Goal: Task Accomplishment & Management: Use online tool/utility

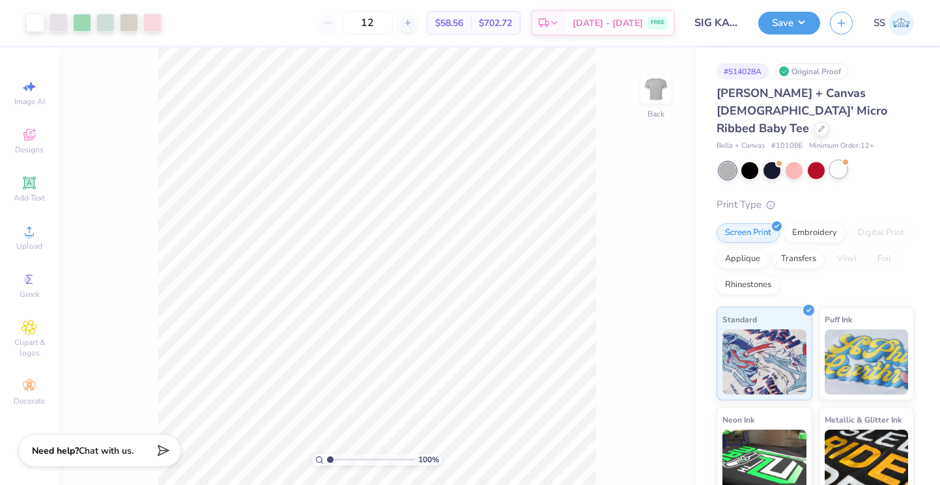
click at [842, 161] on div at bounding box center [838, 169] width 17 height 17
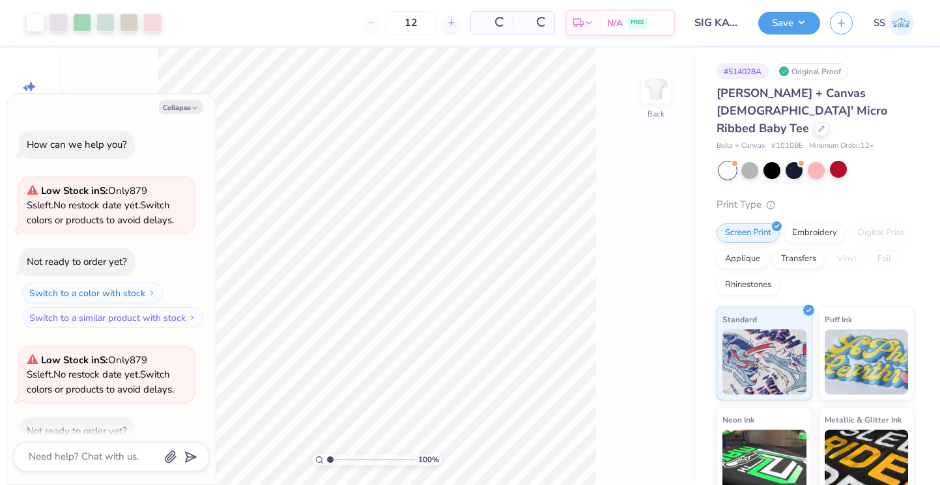
scroll to position [72, 0]
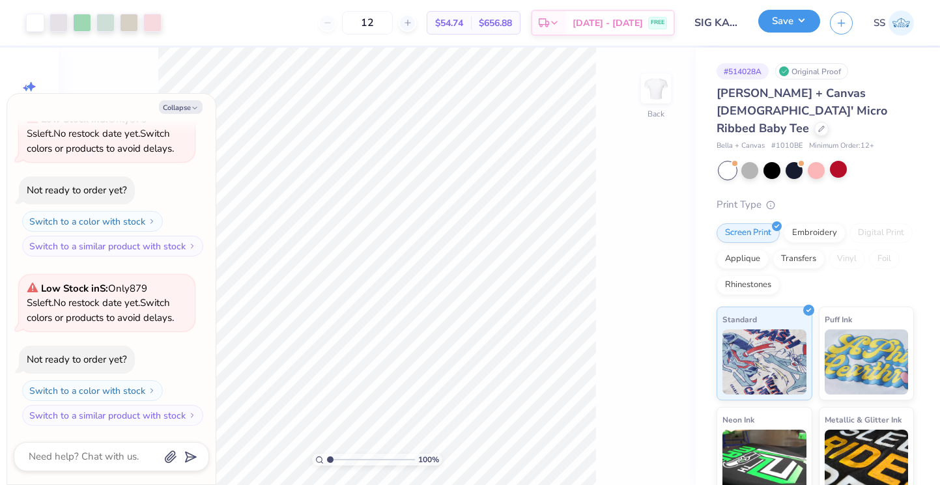
click at [802, 18] on button "Save" at bounding box center [789, 21] width 62 height 23
click at [872, 140] on div "Bella + Canvas Ladies' Micro Ribbed Baby Tee Bella + Canvas # 1010BE Minimum Or…" at bounding box center [815, 343] width 197 height 517
click at [890, 162] on div at bounding box center [816, 170] width 195 height 17
click at [786, 27] on button "Save" at bounding box center [789, 21] width 62 height 23
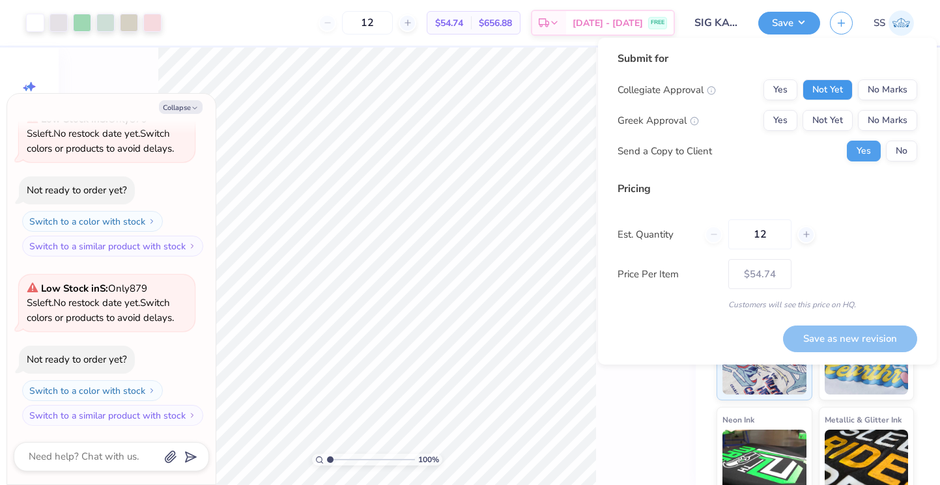
click at [845, 93] on button "Not Yet" at bounding box center [827, 89] width 50 height 21
click at [872, 92] on button "No Marks" at bounding box center [887, 89] width 59 height 21
click at [838, 119] on button "Not Yet" at bounding box center [827, 120] width 50 height 21
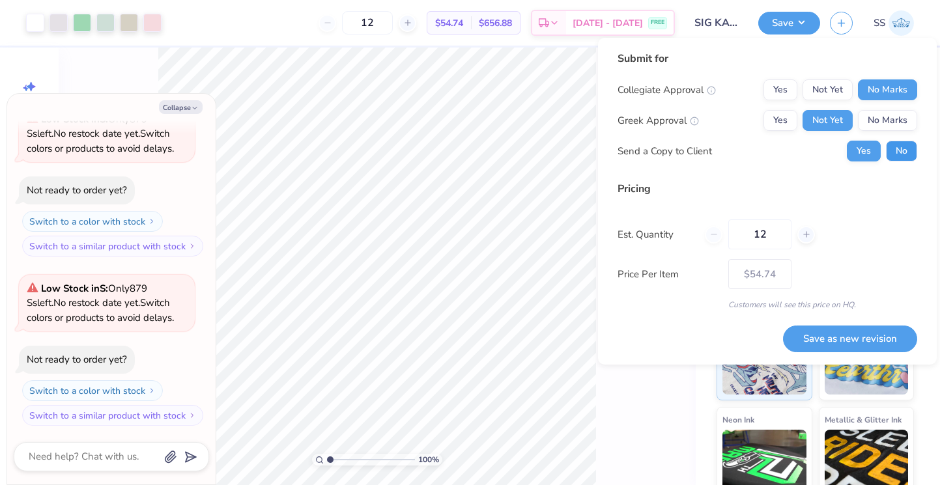
click at [890, 145] on button "No" at bounding box center [901, 151] width 31 height 21
type textarea "x"
click at [849, 341] on button "Save as new revision" at bounding box center [850, 339] width 134 height 27
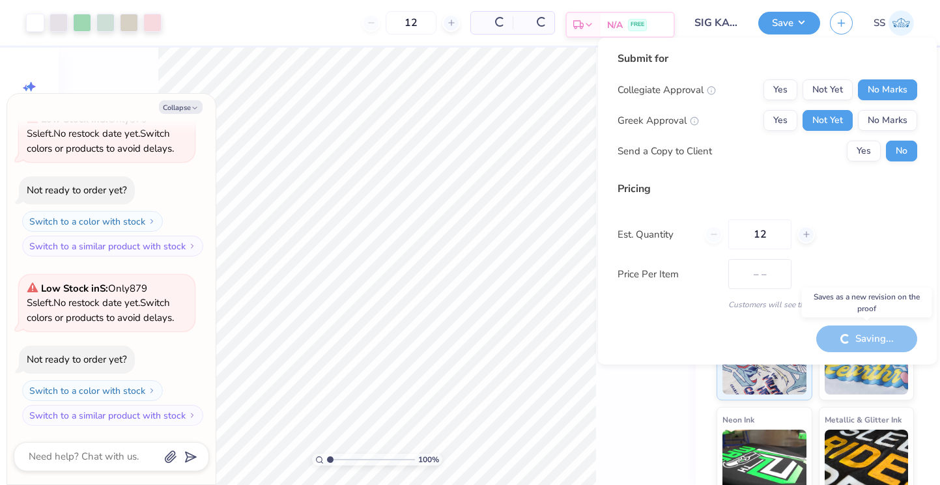
type input "$54.74"
type textarea "x"
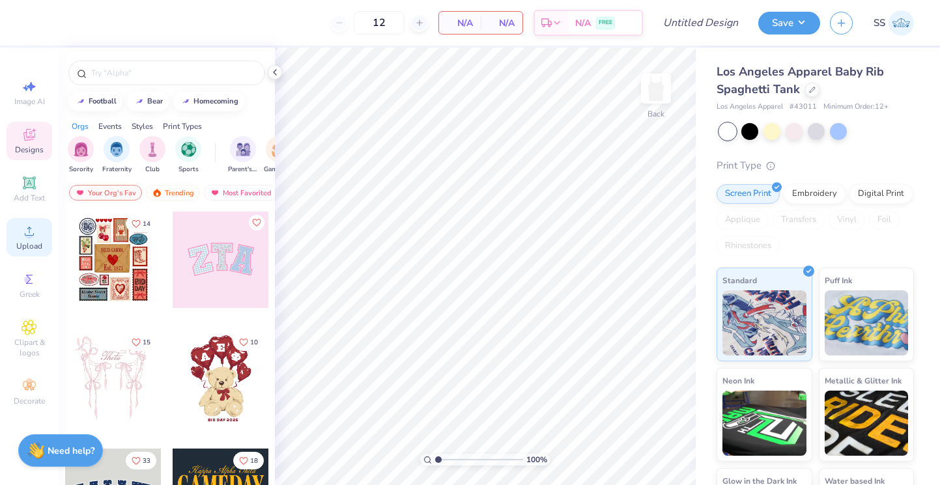
click at [22, 231] on icon at bounding box center [29, 231] width 16 height 16
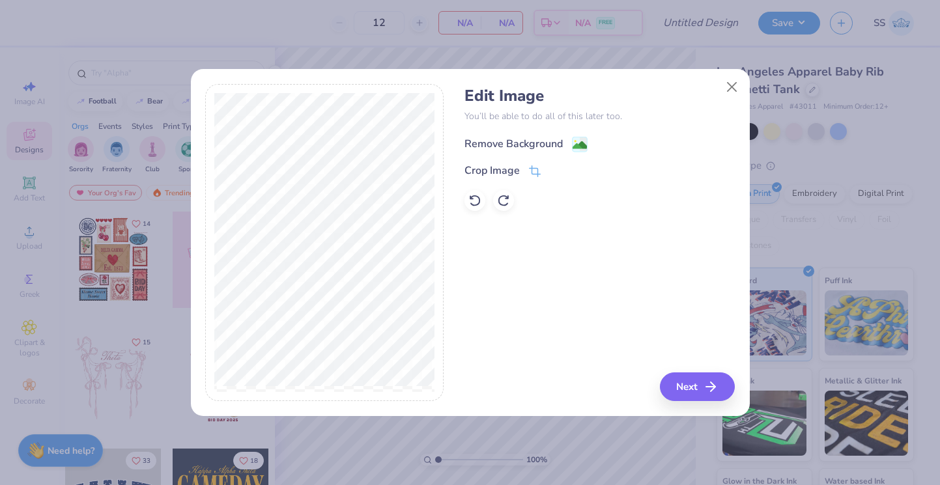
click at [569, 139] on div "Remove Background" at bounding box center [525, 144] width 123 height 16
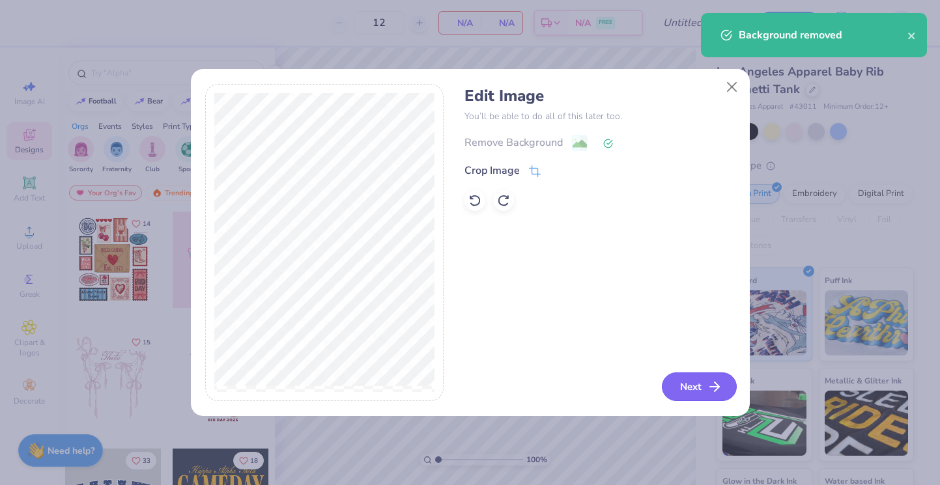
click at [703, 395] on button "Next" at bounding box center [699, 387] width 75 height 29
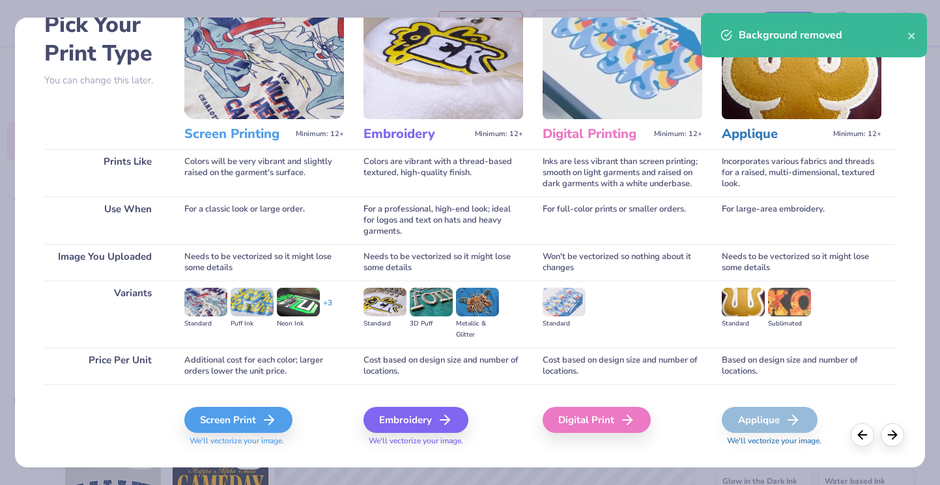
scroll to position [90, 0]
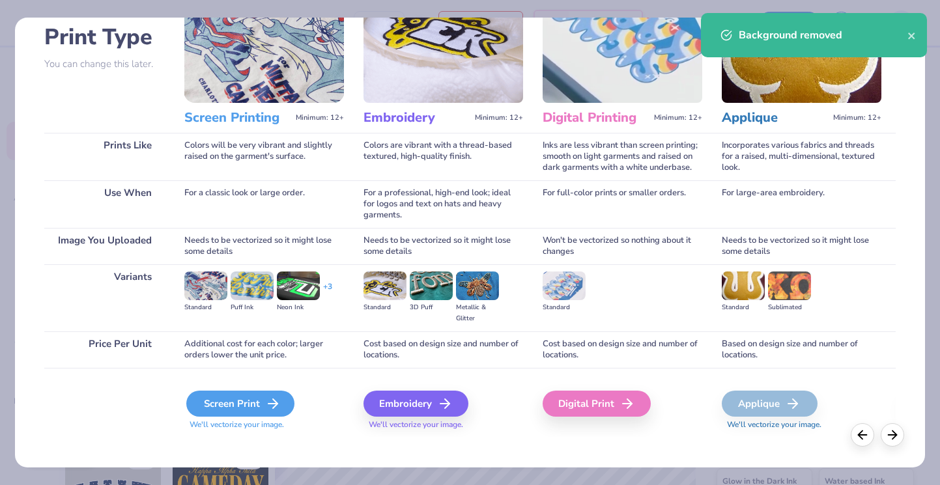
click at [247, 405] on div "Screen Print" at bounding box center [240, 404] width 108 height 26
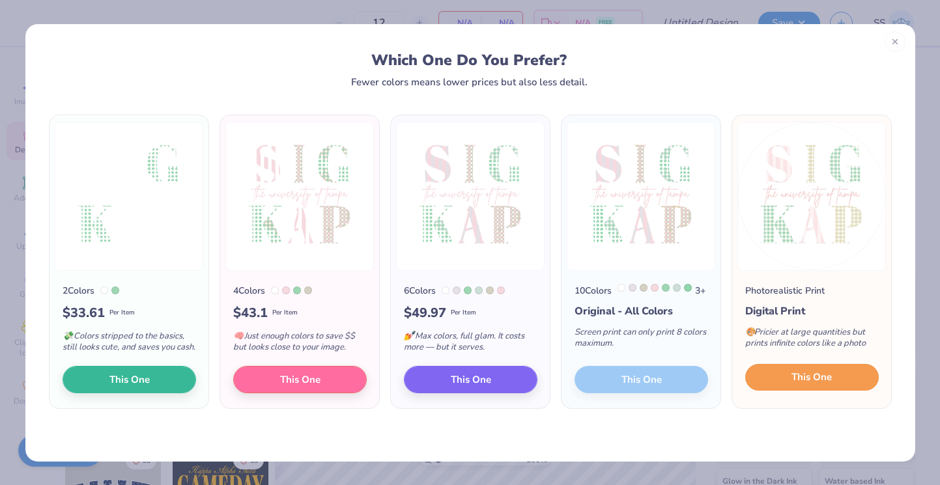
click at [796, 385] on span "This One" at bounding box center [811, 377] width 40 height 15
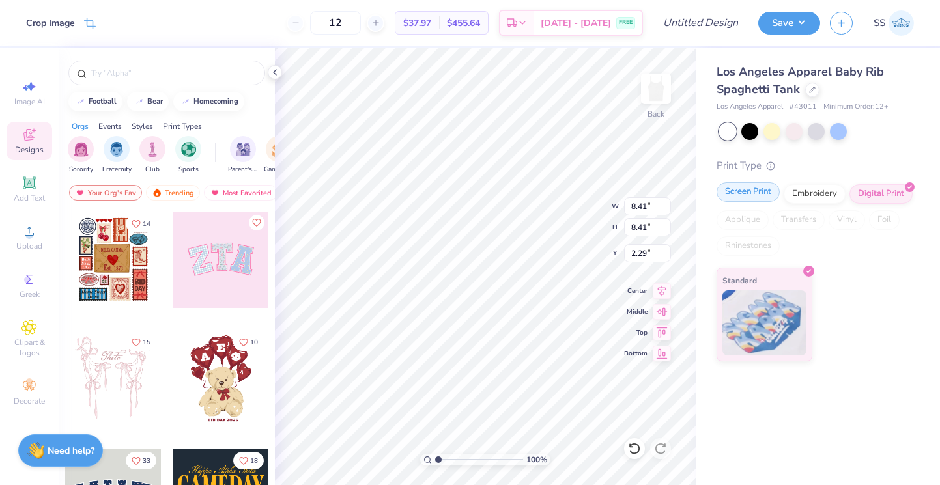
click at [761, 197] on div "Screen Print" at bounding box center [748, 192] width 63 height 20
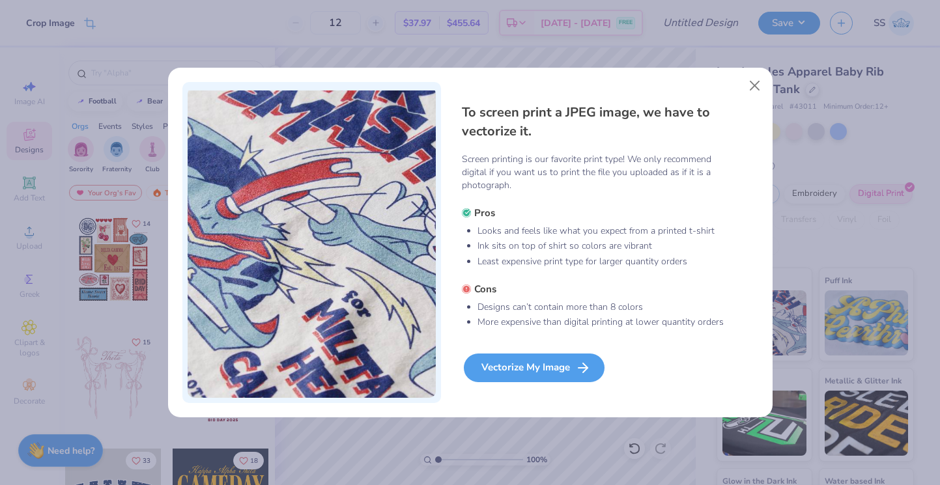
click at [545, 367] on div "Vectorize My Image" at bounding box center [534, 368] width 141 height 29
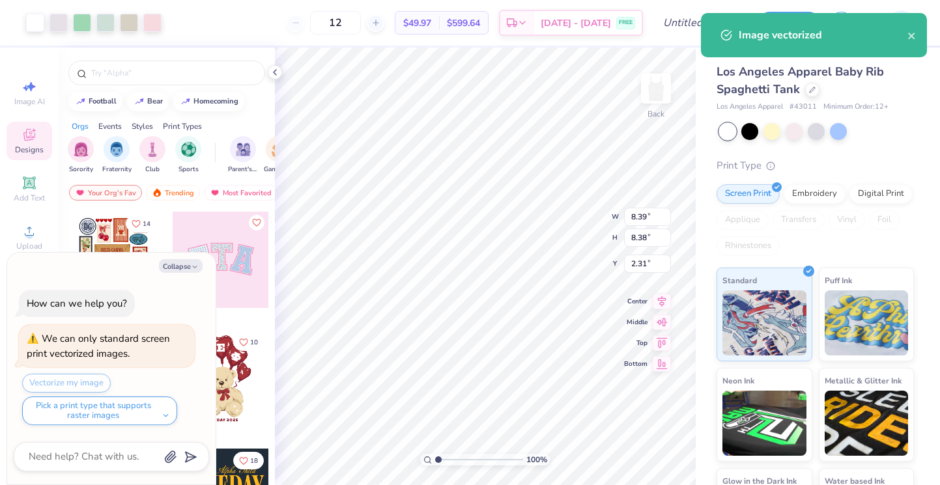
type textarea "x"
type input "1.27"
type textarea "x"
type input "4.43"
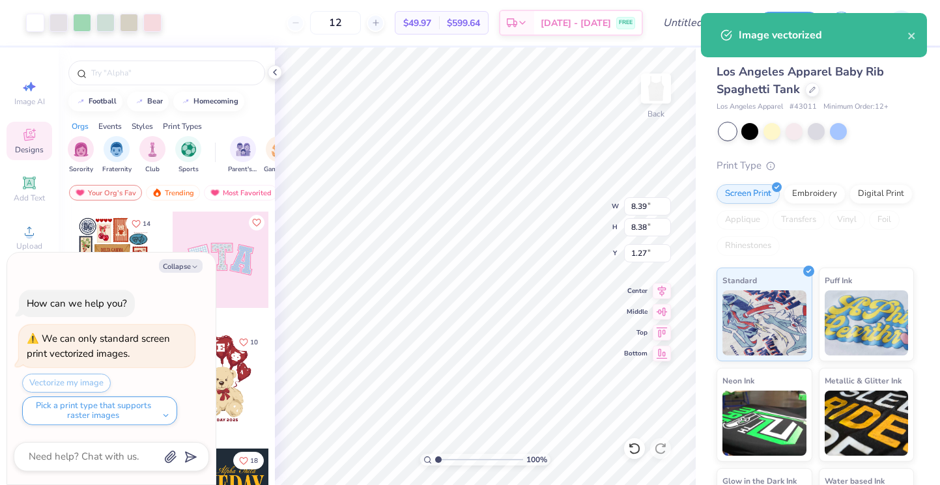
type input "5.22"
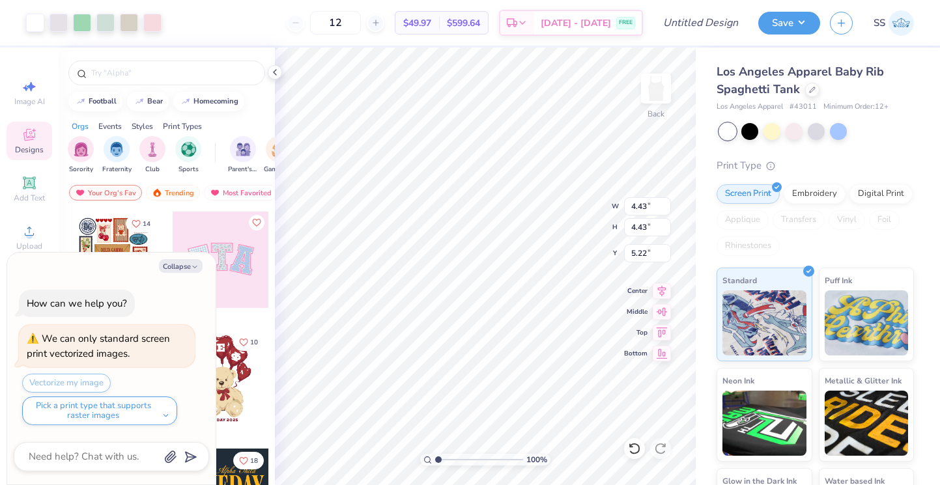
type textarea "x"
type input "1.48"
type textarea "x"
type input "6.18"
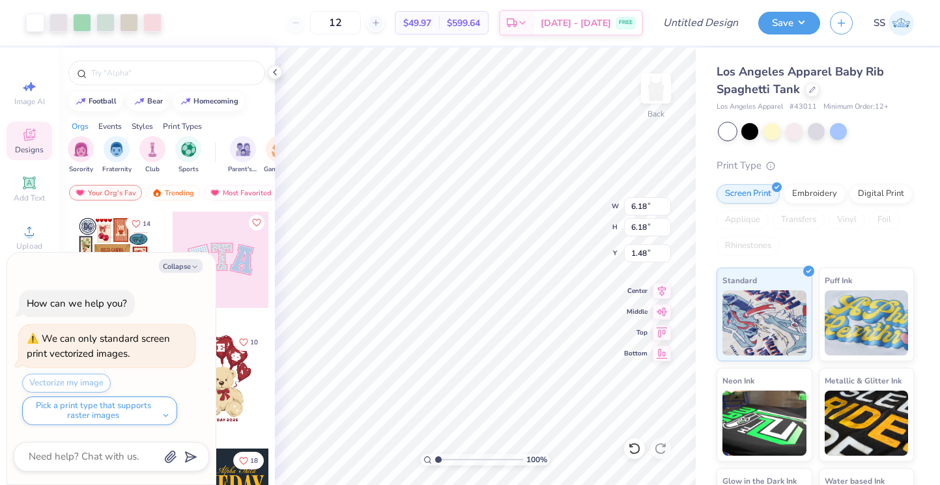
type textarea "x"
type input "0.78"
type textarea "x"
type input "0.95"
type textarea "x"
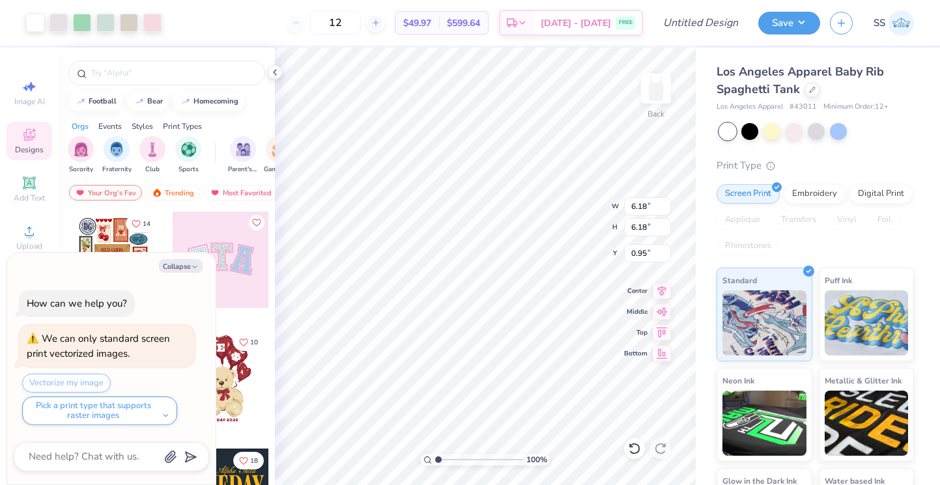
type input "0.97"
click at [795, 21] on button "Save" at bounding box center [789, 21] width 62 height 23
type textarea "x"
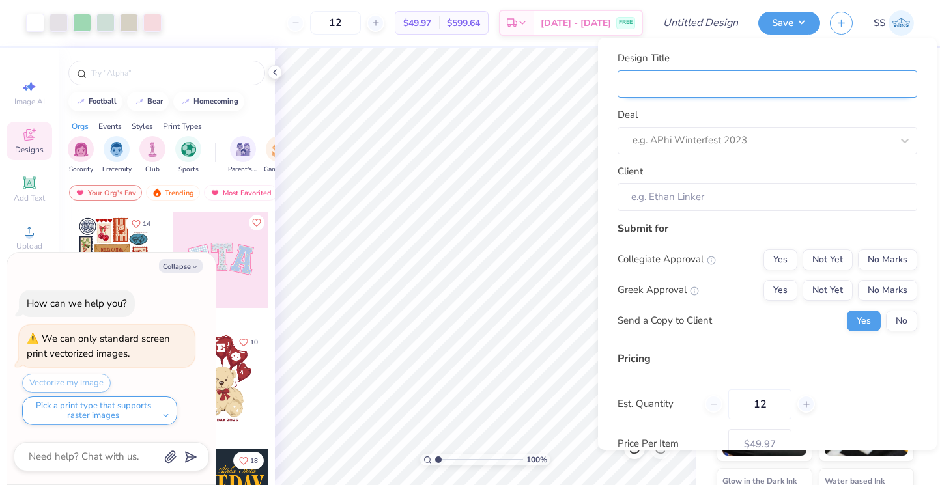
click at [785, 73] on input "Design Title" at bounding box center [767, 84] width 300 height 28
type input "S"
type textarea "x"
type input "SK"
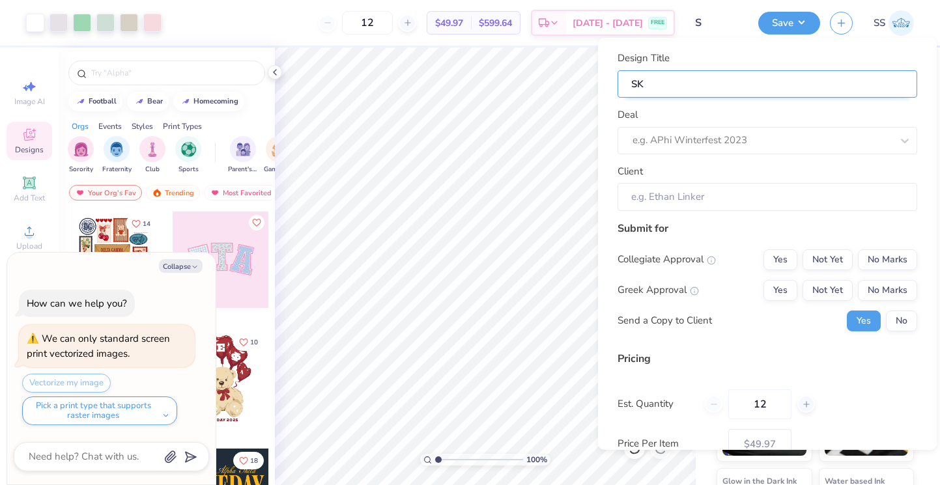
type textarea "x"
type input "SK"
type textarea "x"
type input "SK"
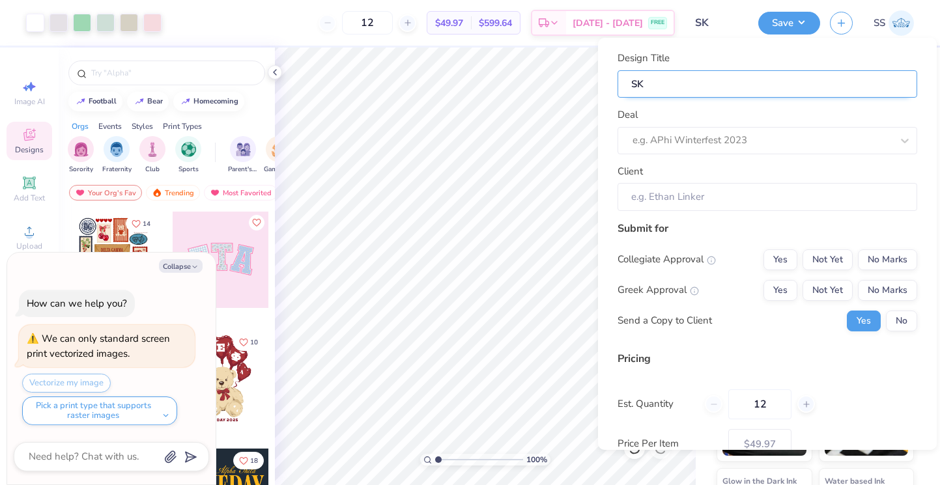
type textarea "x"
type input "SK"
type input "S"
type textarea "x"
type input "S"
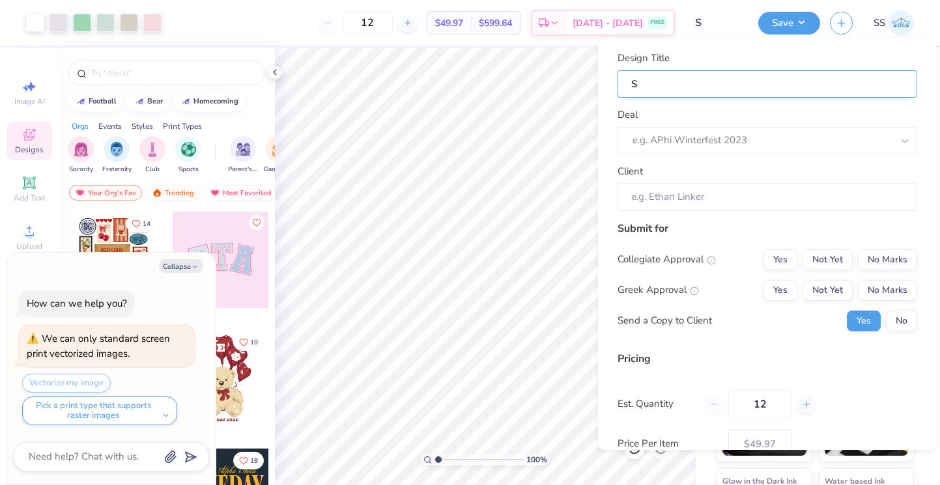
type input "SI"
type textarea "x"
type input "SI"
type input "SIG"
type textarea "x"
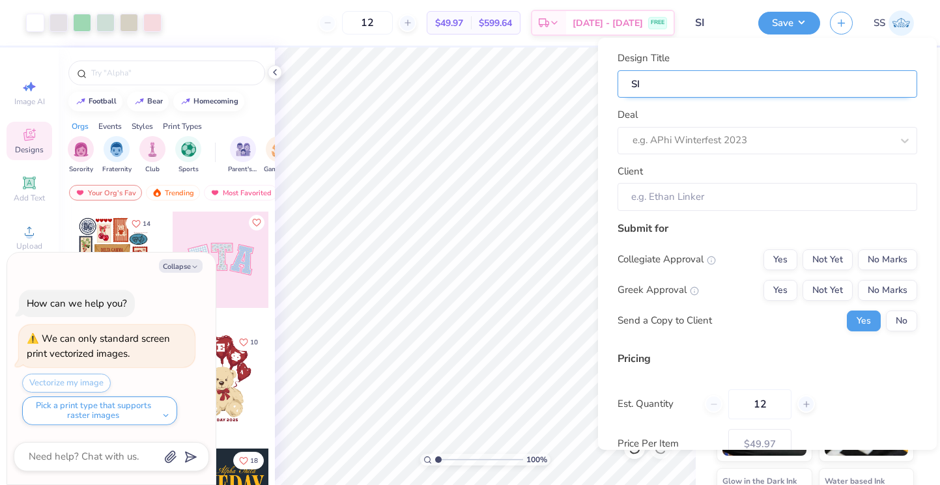
type input "SIG"
type textarea "x"
type input "SIG"
type input "SIG K"
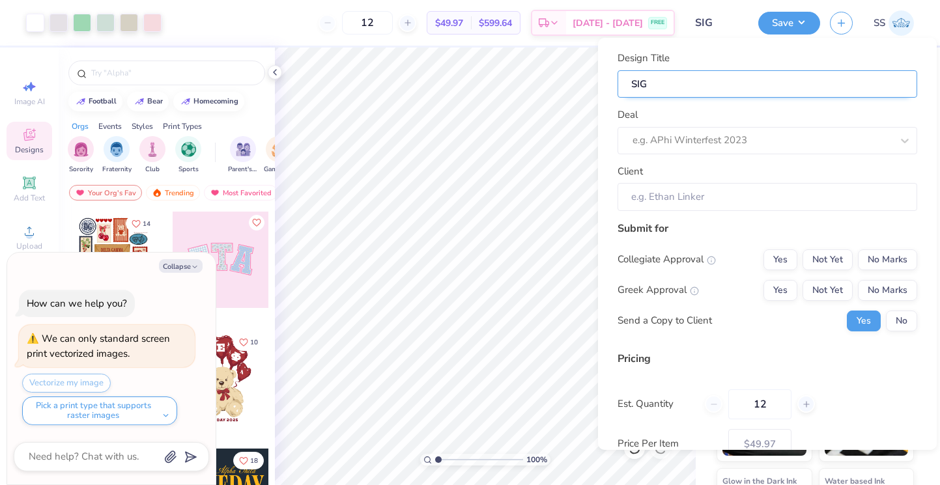
type textarea "x"
type input "SIG K"
type input "SIG KA"
type textarea "x"
type input "SIG KA"
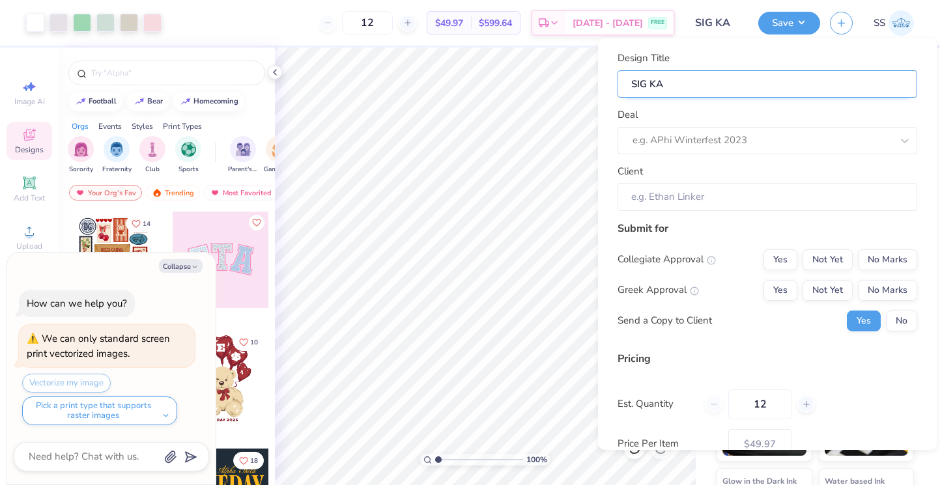
type input "SIG KAP"
type textarea "x"
type input "SIG KAP"
type textarea "x"
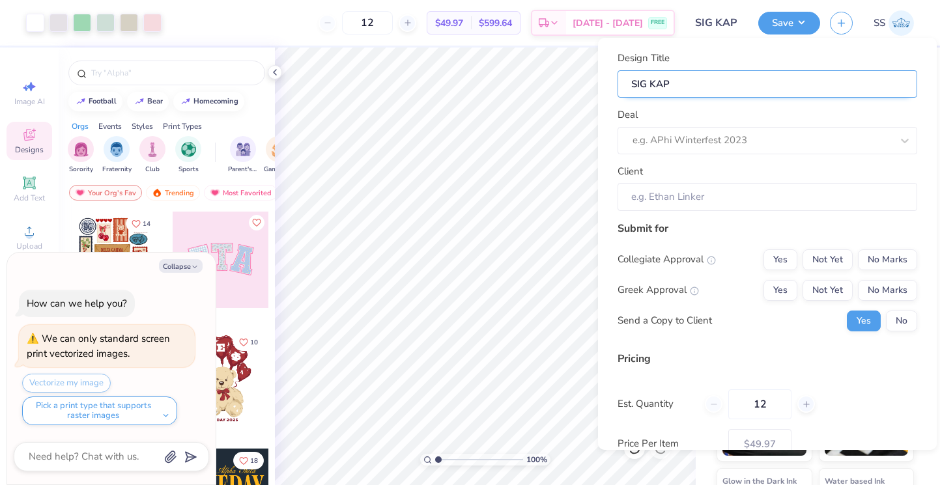
type input "SIG KAP"
type input "SIG KAP T"
type textarea "x"
type input "SIG KAP T"
type input "SIG KAP Ta"
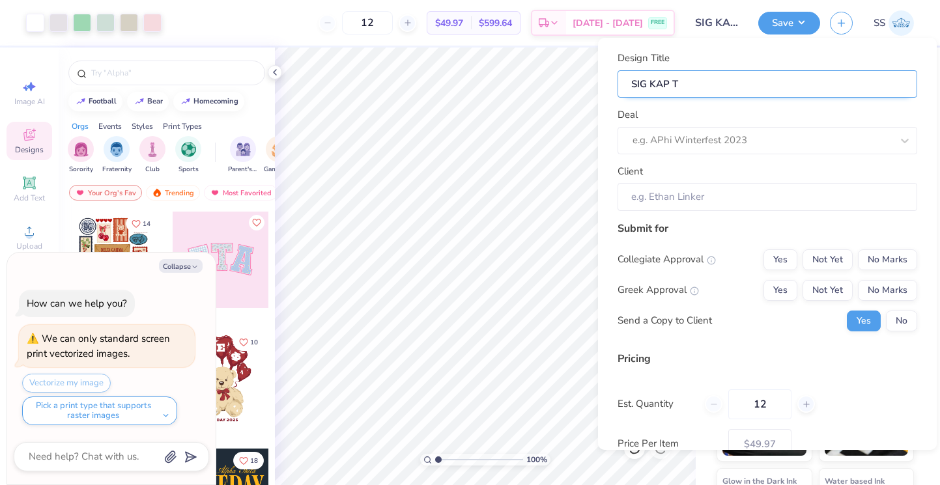
type textarea "x"
type input "SIG KAP Ta"
type input "SIG [PERSON_NAME]"
type textarea "x"
type input "SIG [PERSON_NAME]"
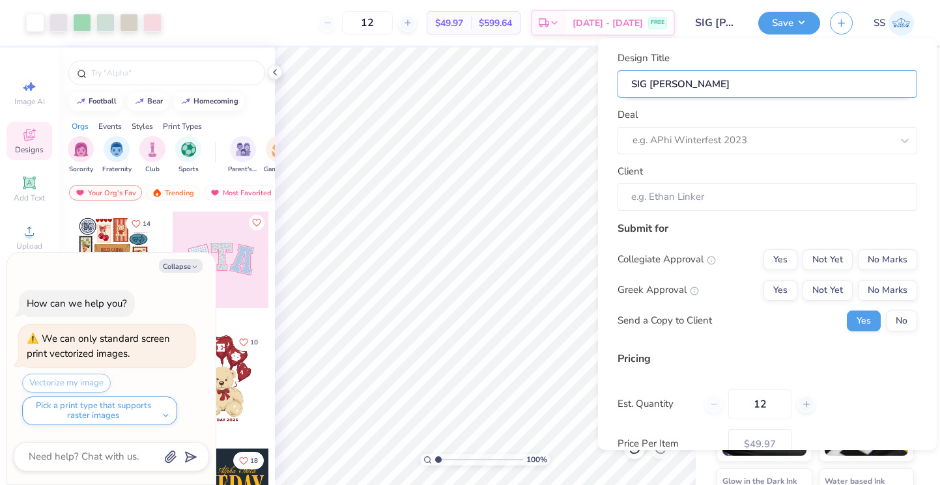
type input "SIG KAP Tamk"
type textarea "x"
type input "SIG KAP Tamk"
type input "SIG [PERSON_NAME]"
type textarea "x"
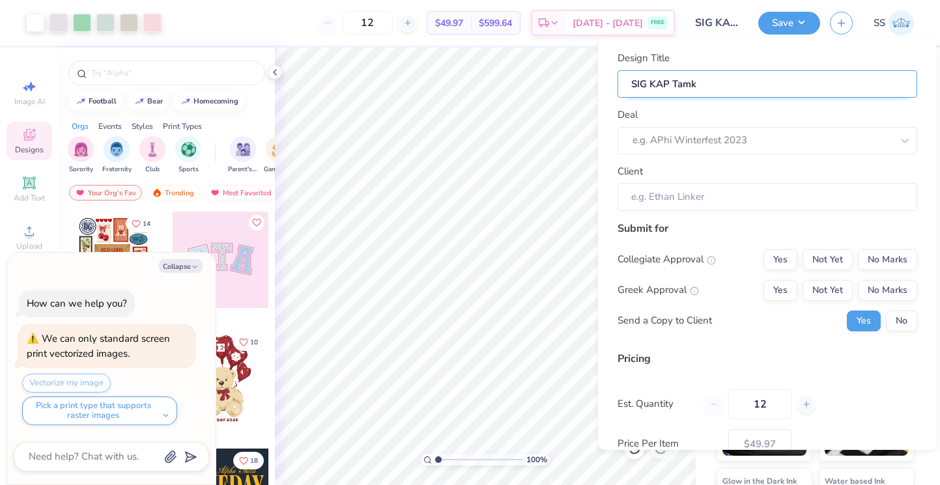
type input "SIG [PERSON_NAME]"
type input "SIG KAP Ta"
type textarea "x"
type input "SIG KAP Ta"
type input "SIG [PERSON_NAME]"
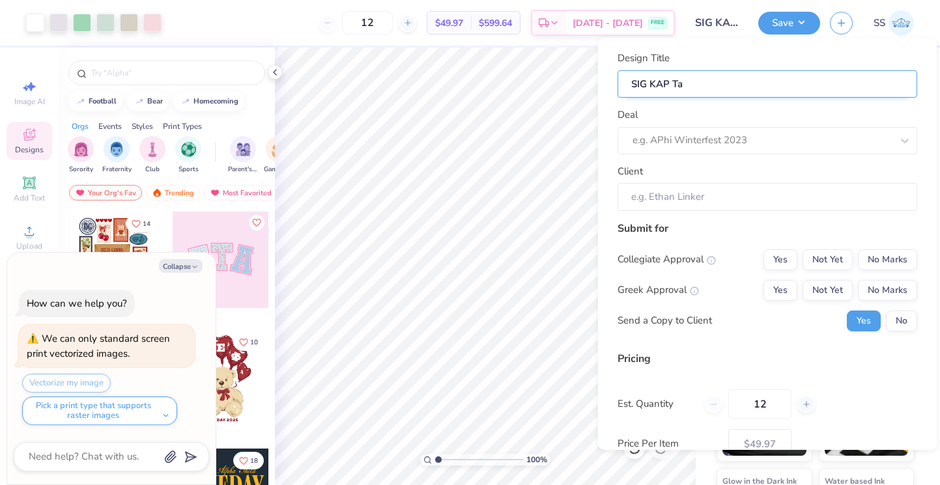
type textarea "x"
type input "SIG [PERSON_NAME]"
type input "SIG KAP Tank"
type textarea "x"
type input "SIG KAP Tank"
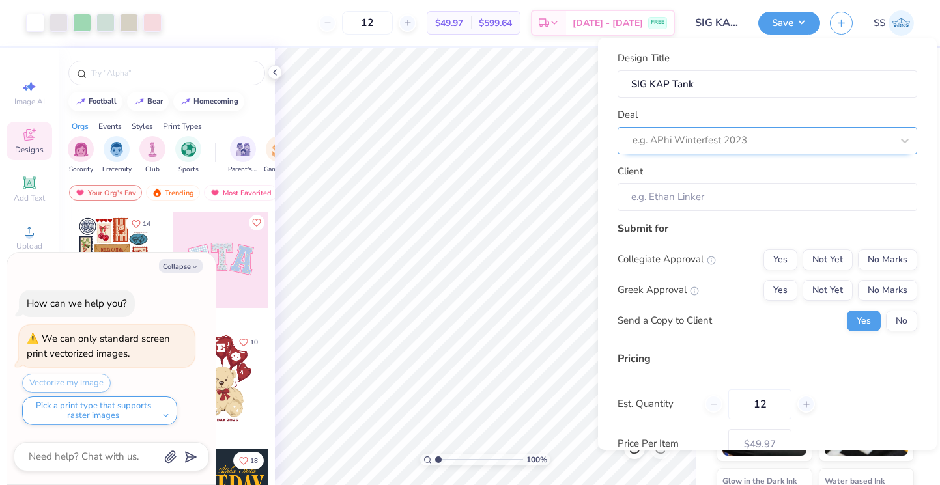
click at [777, 132] on div at bounding box center [761, 141] width 259 height 18
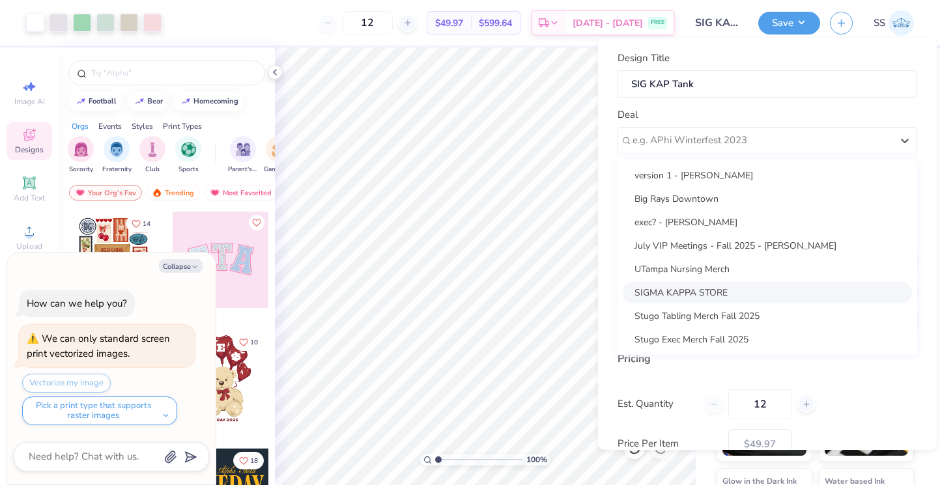
click at [735, 289] on div "SIGMA KAPPA STORE" at bounding box center [767, 292] width 289 height 21
type textarea "x"
type input "[PERSON_NAME]"
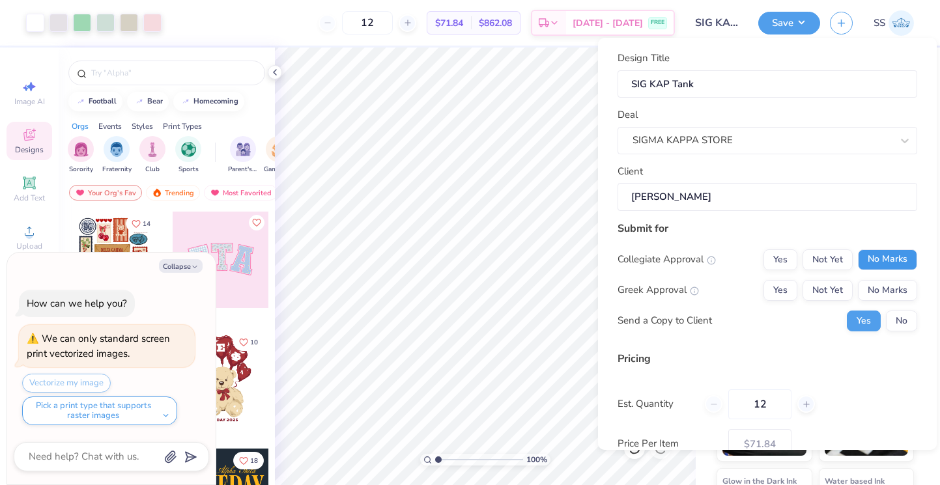
click at [881, 259] on button "No Marks" at bounding box center [887, 259] width 59 height 21
click at [835, 277] on div "Collegiate Approval Yes Not Yet No Marks Greek Approval Yes Not Yet No Marks Se…" at bounding box center [767, 290] width 300 height 82
click at [842, 284] on button "Not Yet" at bounding box center [827, 290] width 50 height 21
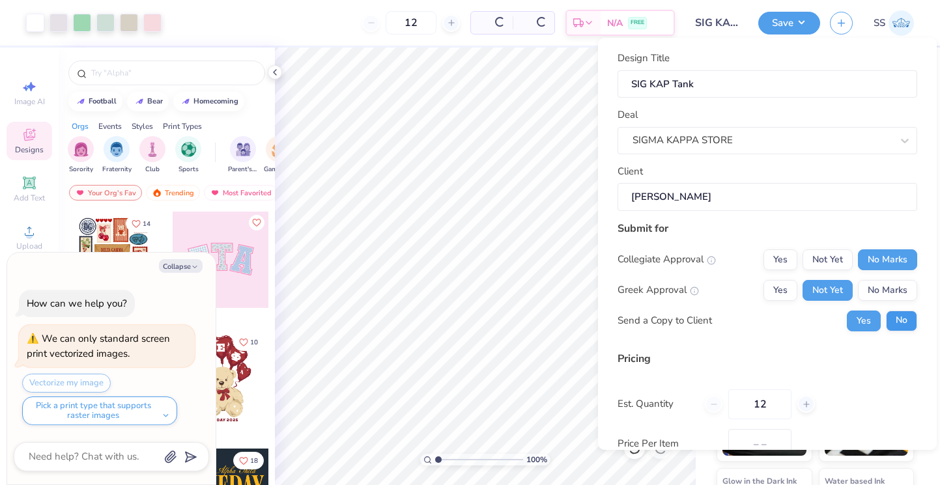
type input "$59.26"
click at [910, 326] on button "No" at bounding box center [901, 321] width 31 height 21
type textarea "x"
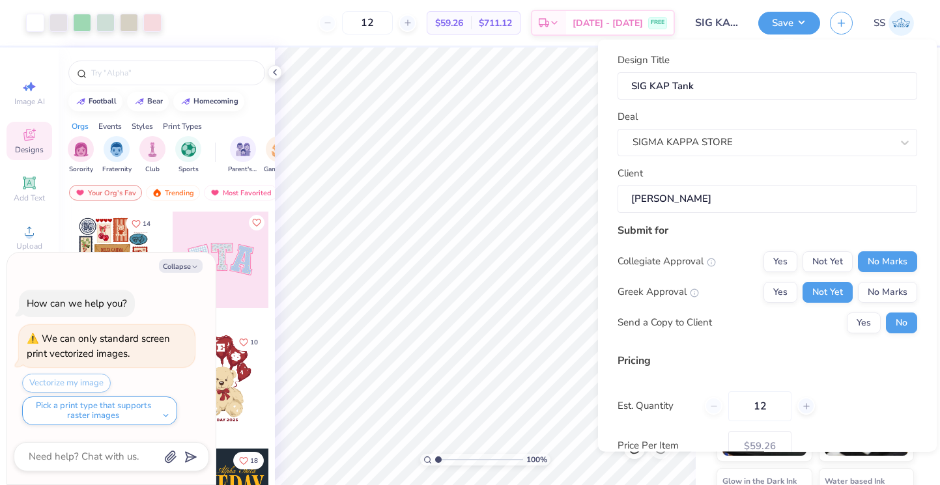
scroll to position [84, 0]
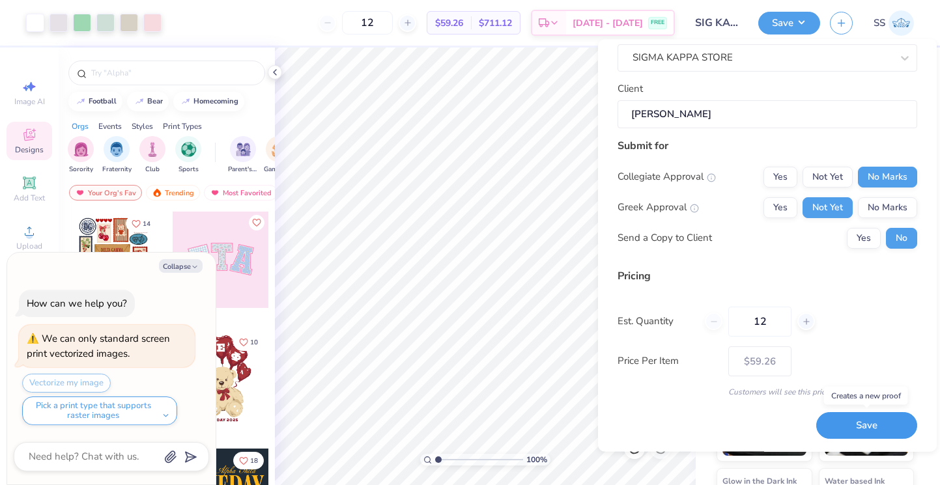
click at [847, 419] on button "Save" at bounding box center [866, 426] width 101 height 27
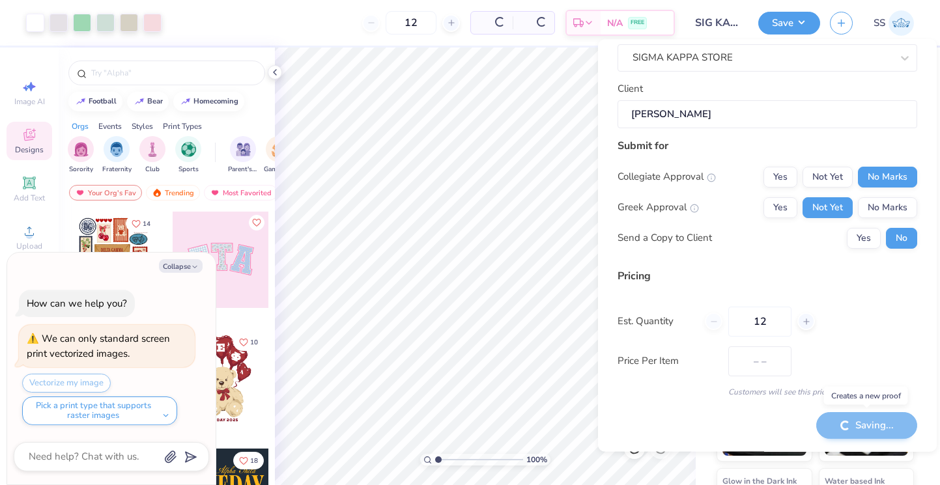
type input "$59.26"
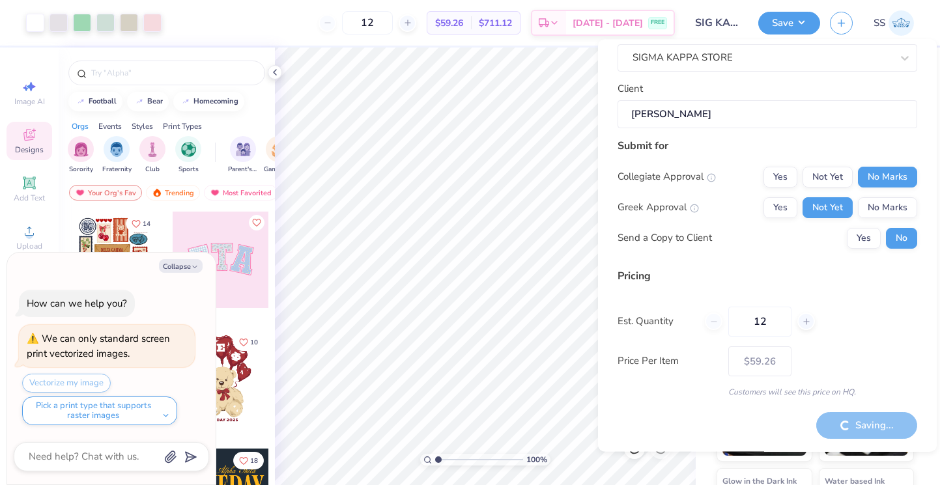
type textarea "x"
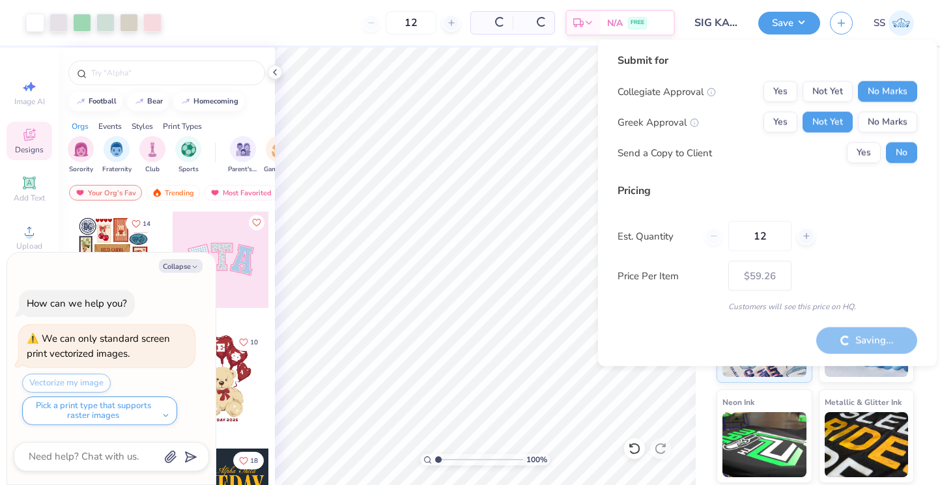
type input "– –"
type textarea "x"
type input "$59.26"
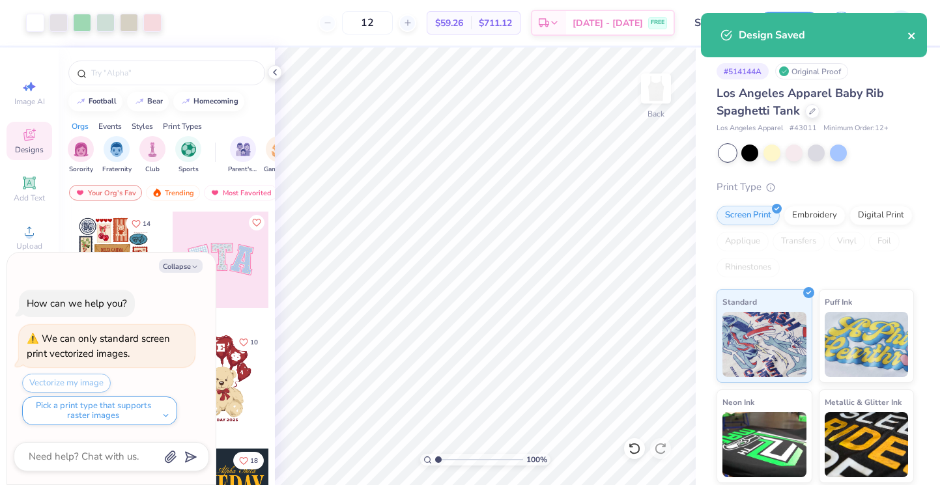
click at [914, 31] on icon "close" at bounding box center [911, 36] width 9 height 10
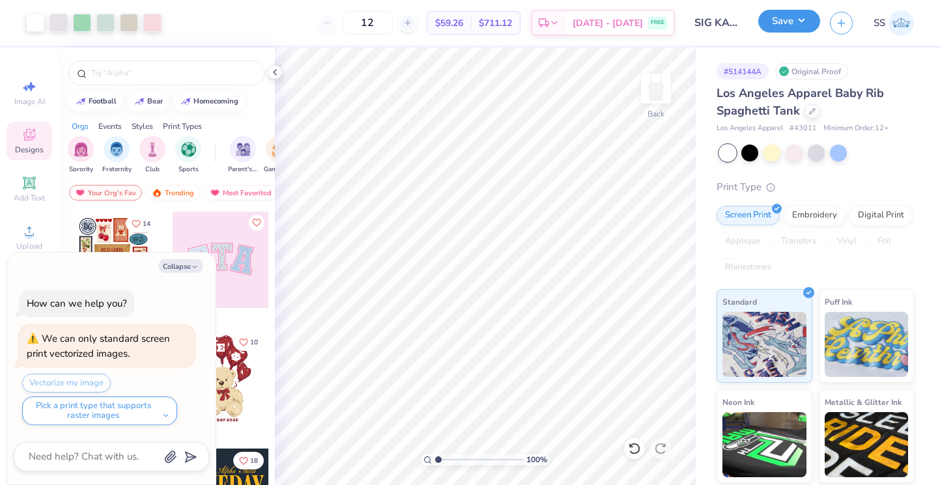
click at [776, 18] on button "Save" at bounding box center [789, 21] width 62 height 23
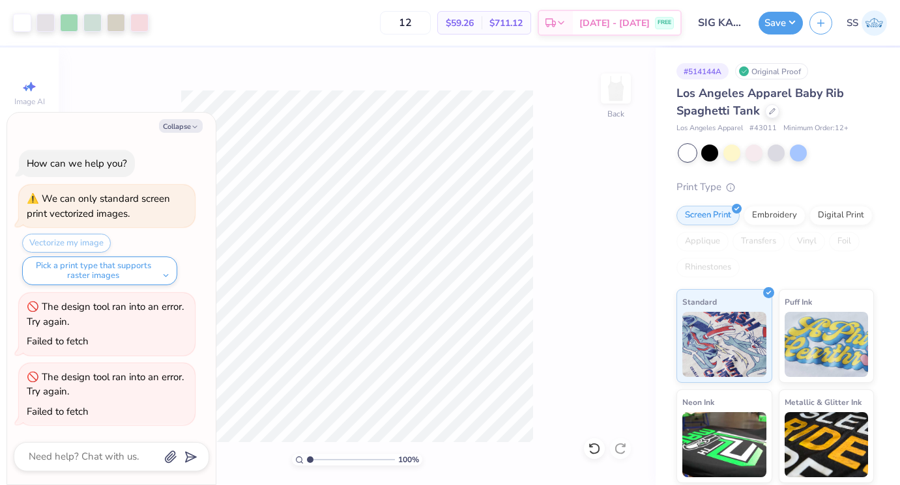
type textarea "x"
